Goal: Use online tool/utility: Utilize a website feature to perform a specific function

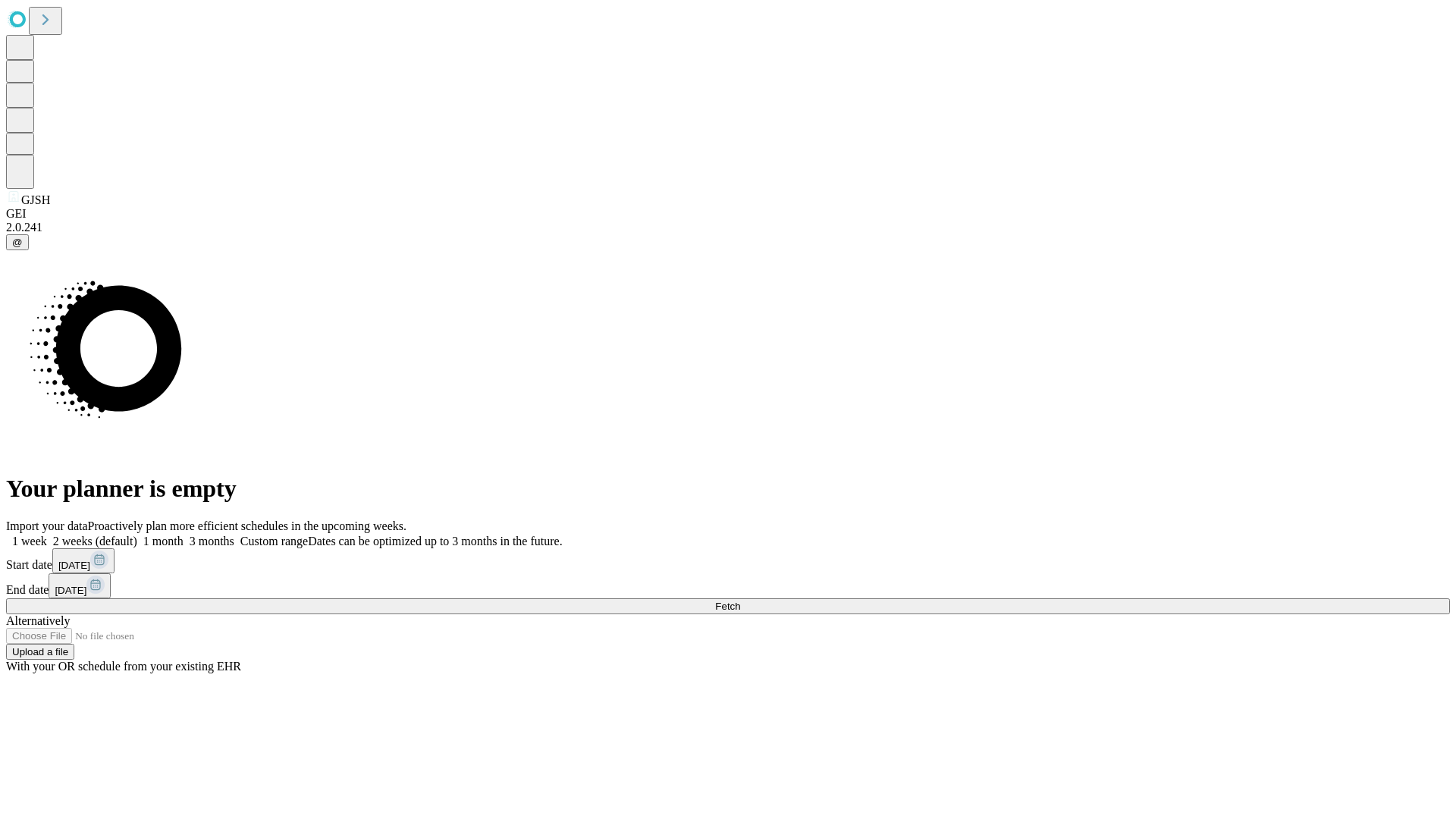
click at [740, 601] on span "Fetch" at bounding box center [728, 607] width 25 height 12
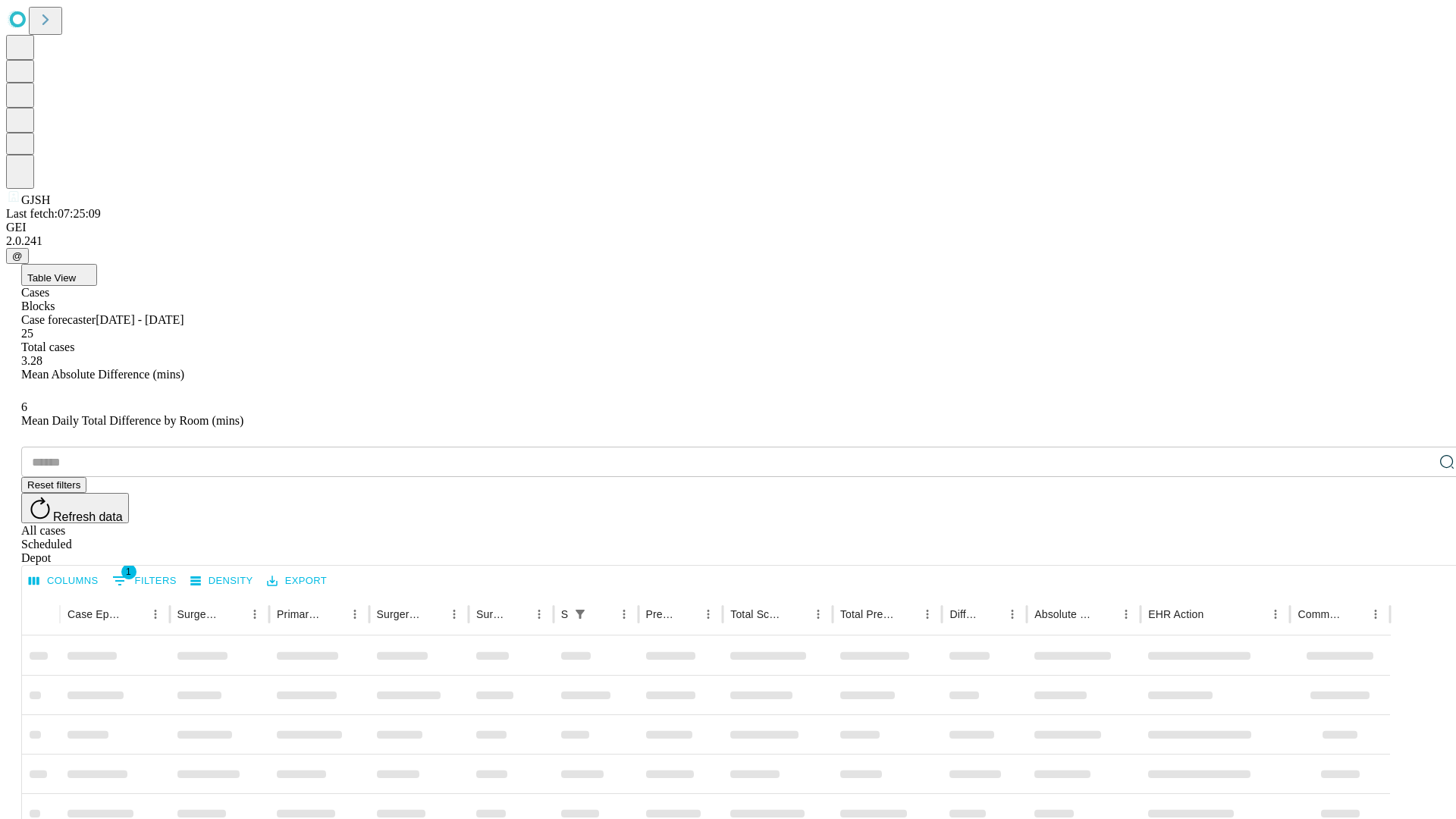
click at [76, 272] on span "Table View" at bounding box center [51, 278] width 49 height 12
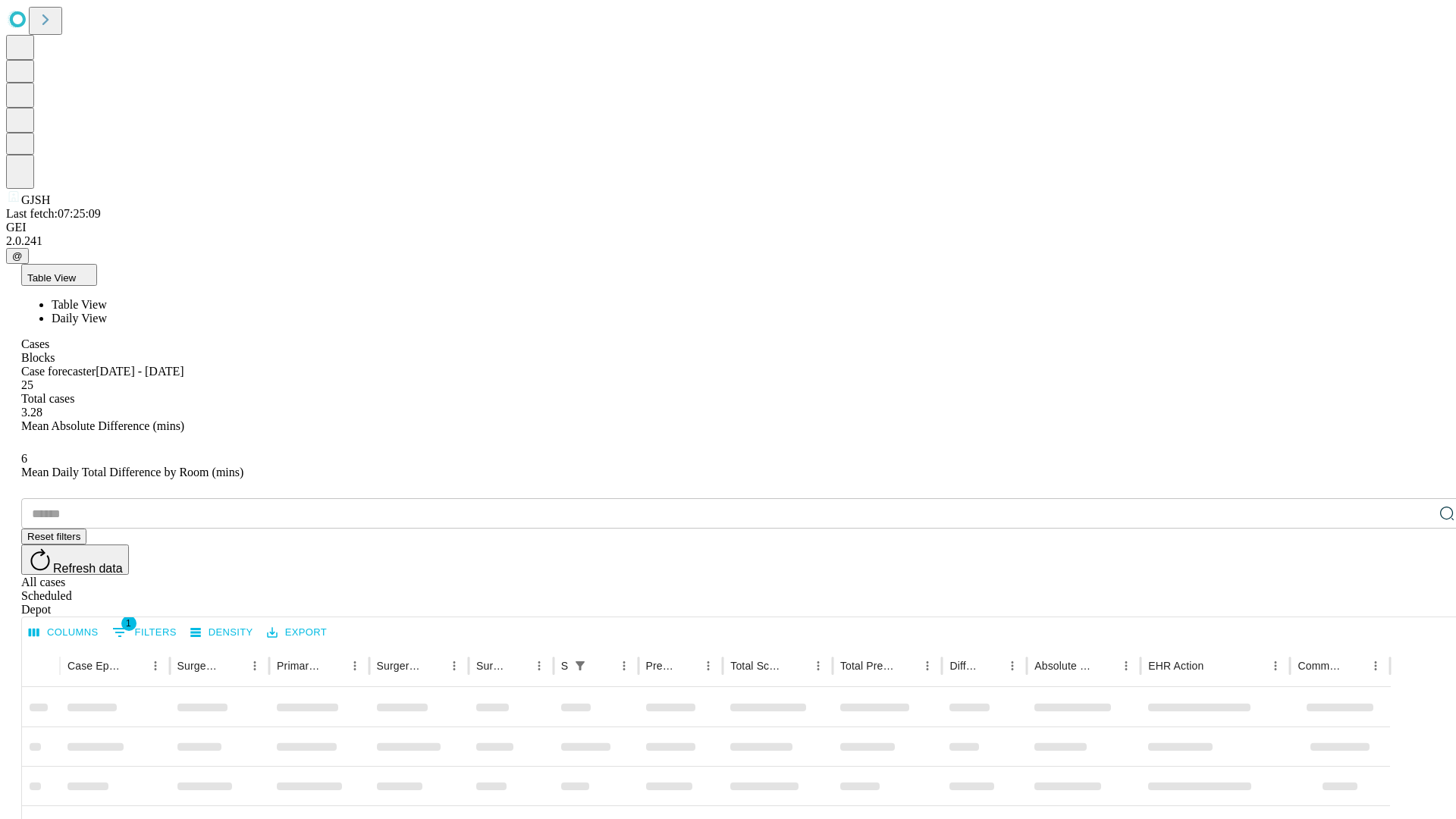
click at [107, 312] on span "Daily View" at bounding box center [79, 319] width 55 height 13
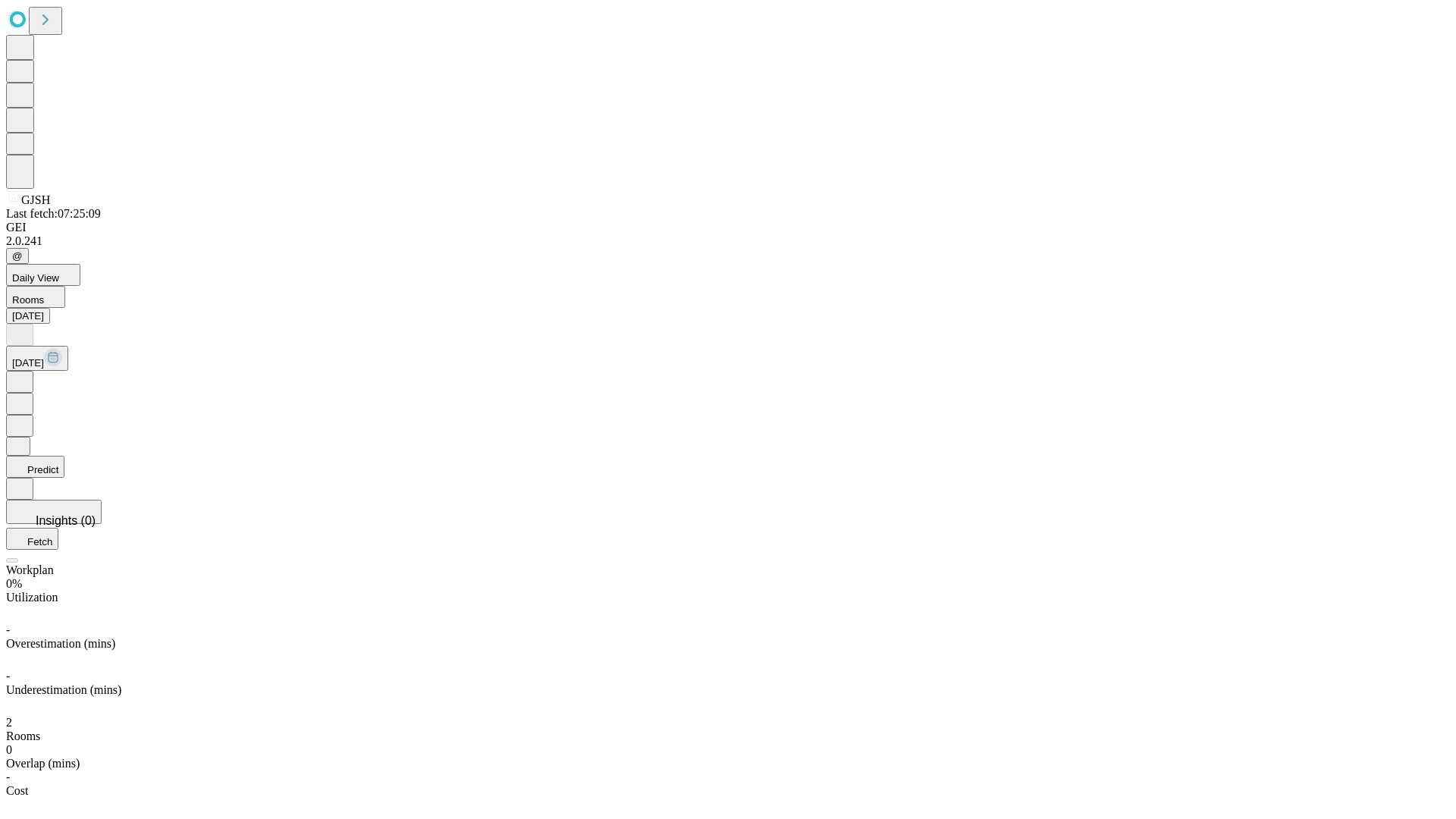
click at [64, 456] on button "Predict" at bounding box center [35, 467] width 58 height 22
